Goal: Find specific page/section: Find specific page/section

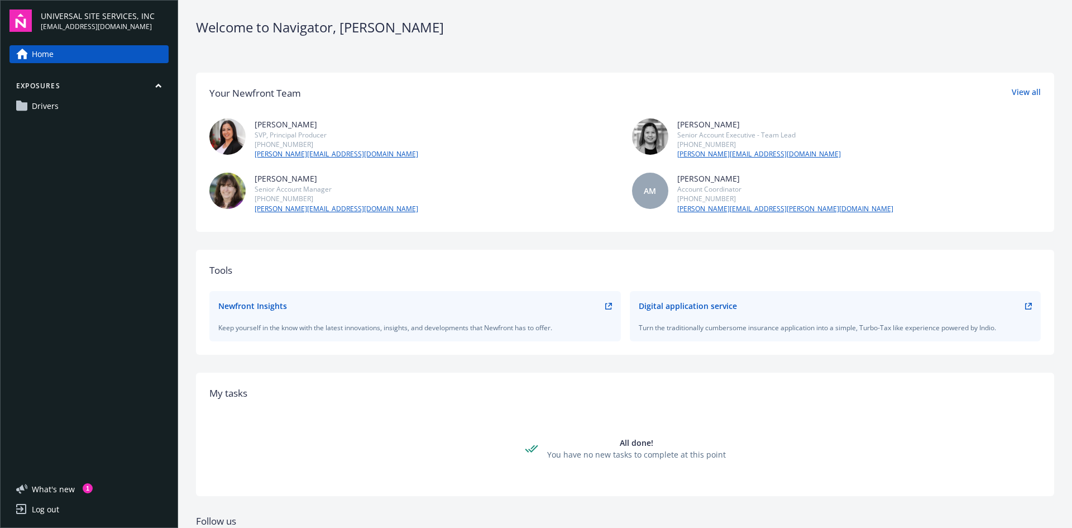
click at [52, 97] on span "Drivers" at bounding box center [45, 106] width 27 height 18
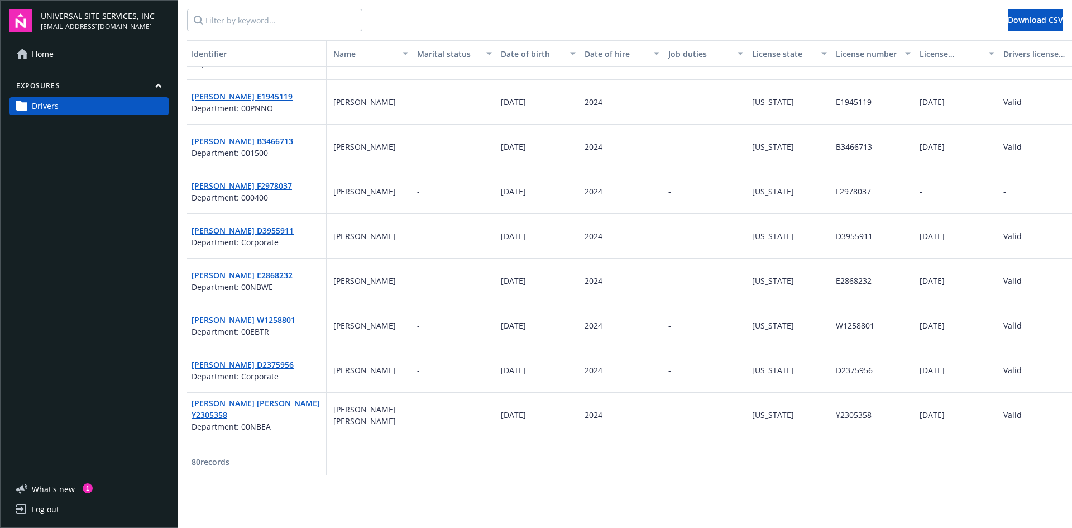
scroll to position [791, 0]
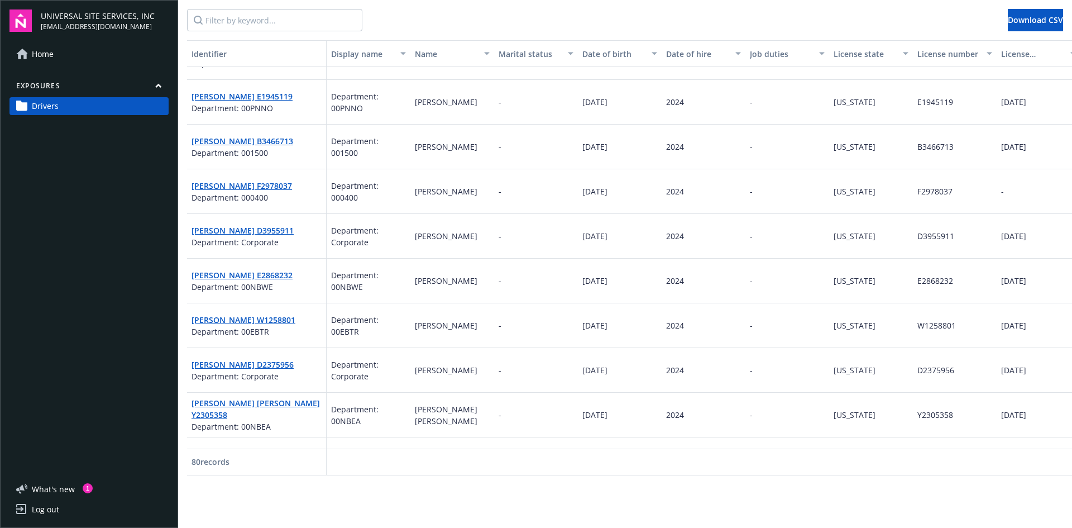
click at [51, 496] on div "What ' s new 1 Log out" at bounding box center [88, 497] width 159 height 41
click at [58, 490] on span "What ' s new" at bounding box center [53, 489] width 43 height 12
